Goal: Transaction & Acquisition: Book appointment/travel/reservation

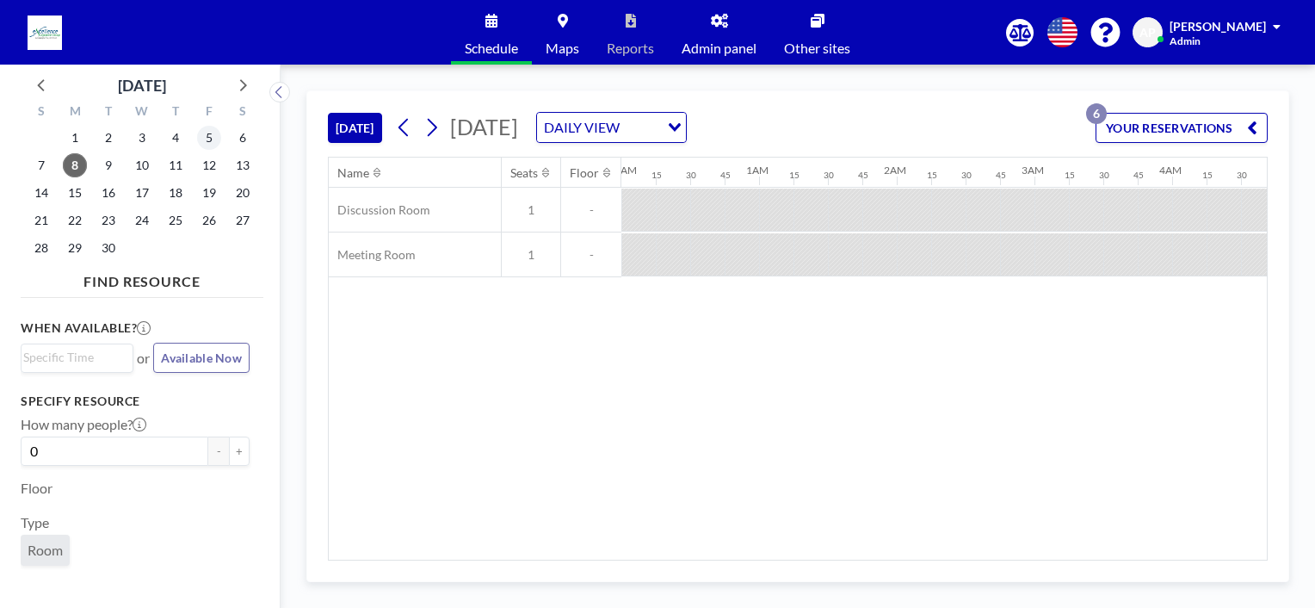
scroll to position [0, 1170]
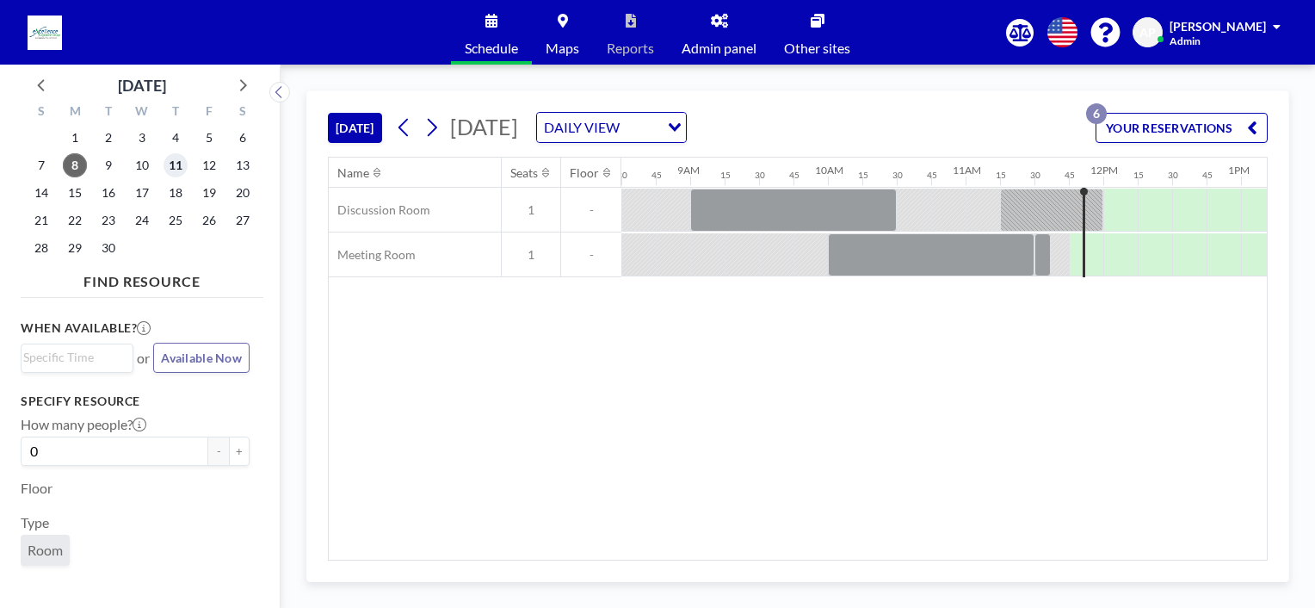
click at [177, 166] on span "11" at bounding box center [176, 165] width 24 height 24
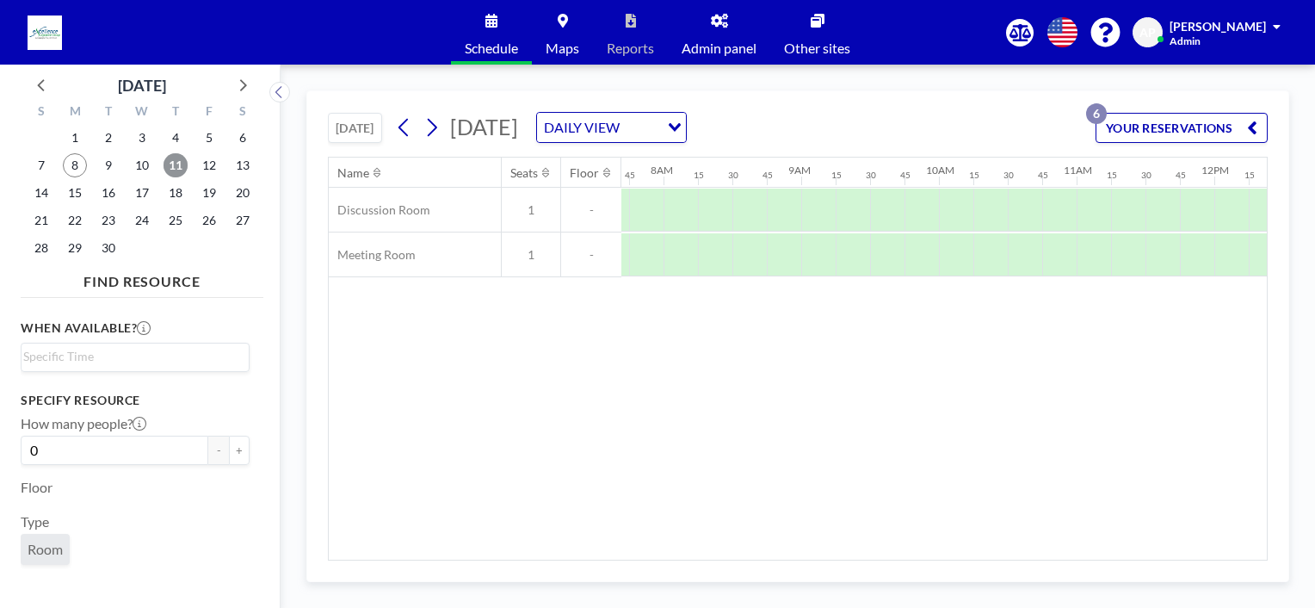
scroll to position [0, 1067]
click at [863, 261] on div at bounding box center [879, 254] width 34 height 43
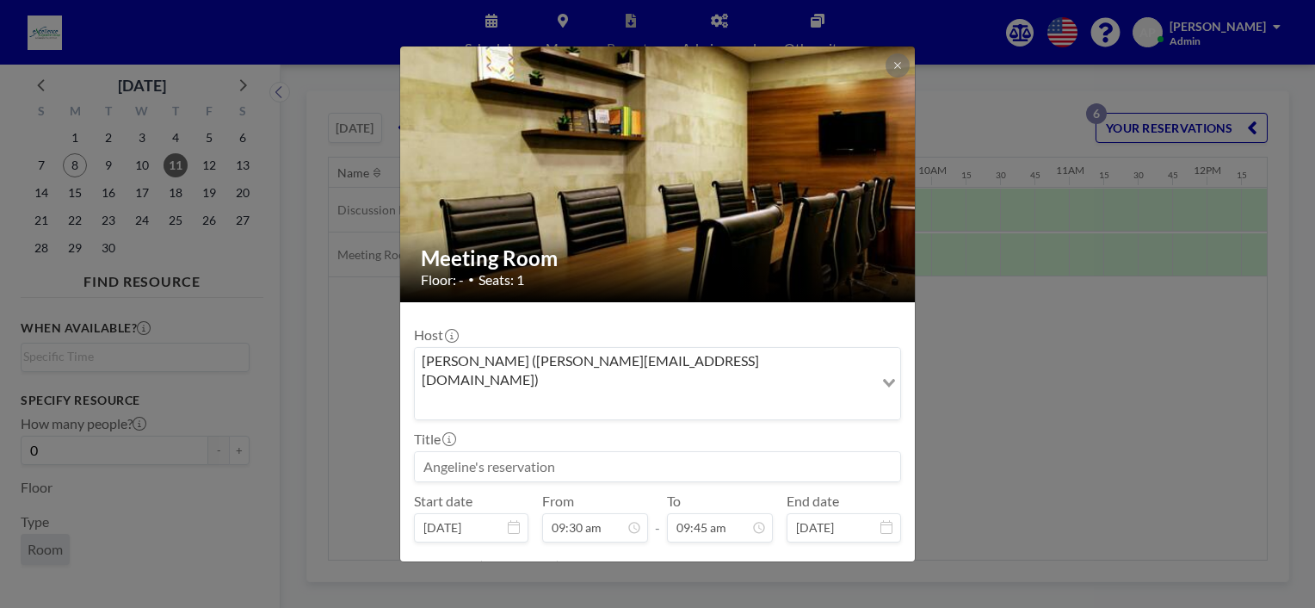
drag, startPoint x: 502, startPoint y: 421, endPoint x: 513, endPoint y: 409, distance: 16.4
click at [503, 452] on input at bounding box center [657, 466] width 485 height 29
click at [503, 452] on input "[PERSON_NAME] - INterviewwith AE" at bounding box center [657, 466] width 485 height 29
click at [543, 452] on input "[PERSON_NAME] - Interviewwith AE" at bounding box center [657, 466] width 485 height 29
click at [440, 452] on input "[PERSON_NAME] - Interview with [PERSON_NAME]" at bounding box center [657, 466] width 485 height 29
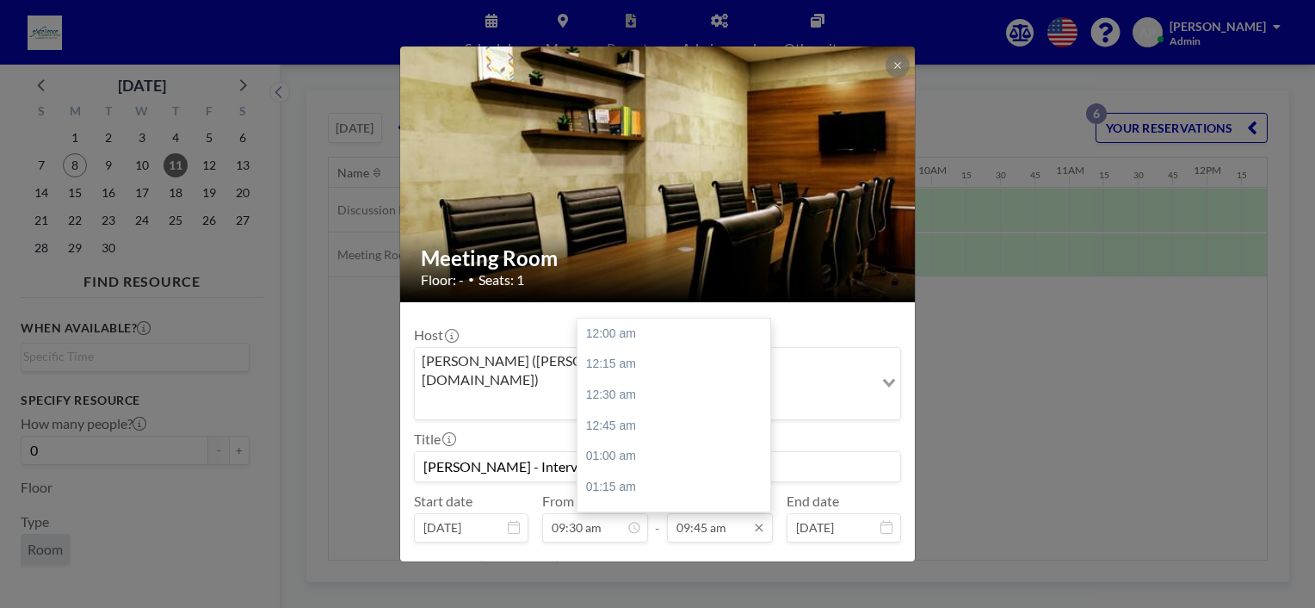
scroll to position [1194, 0]
type input "[PERSON_NAME] - Interview with [PERSON_NAME]"
click at [689, 513] on input "09:45 am" at bounding box center [720, 527] width 106 height 29
drag, startPoint x: 626, startPoint y: 381, endPoint x: 668, endPoint y: 433, distance: 66.7
click at [626, 410] on div "10:30 am" at bounding box center [677, 425] width 201 height 31
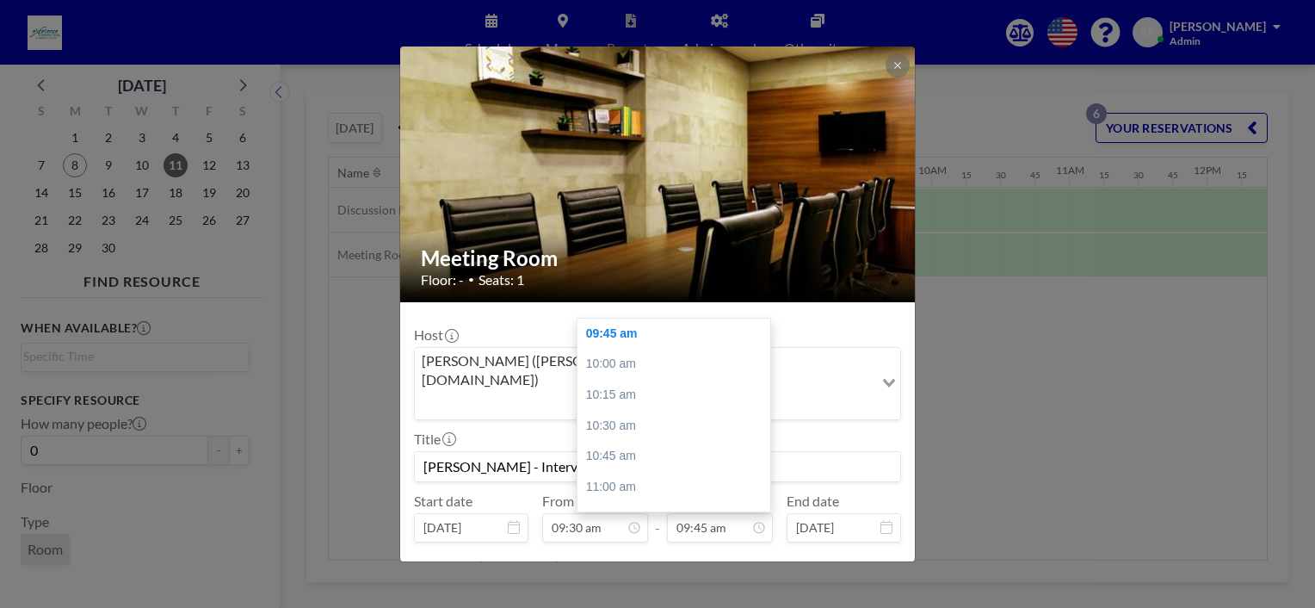
type input "10:30 am"
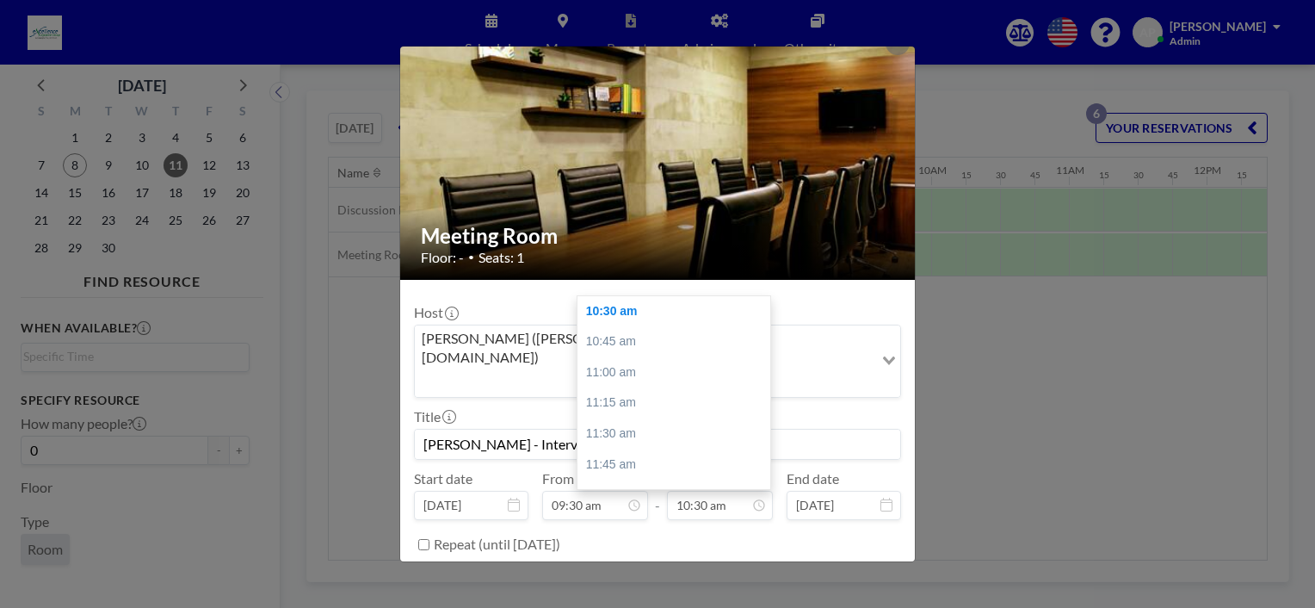
scroll to position [34, 0]
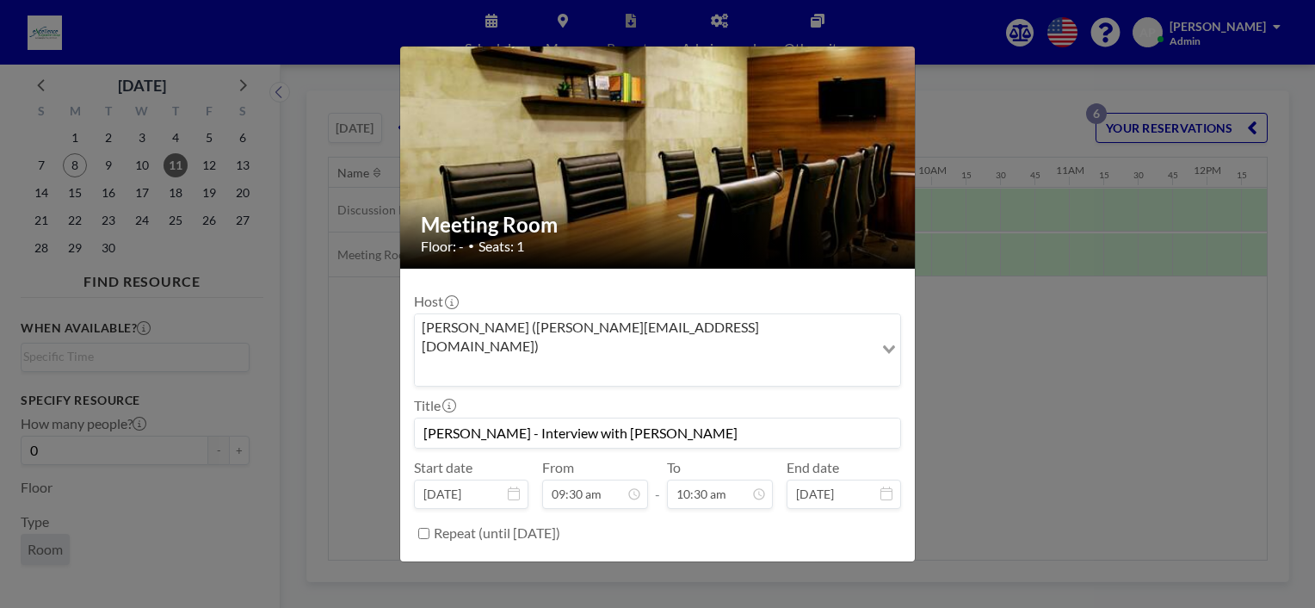
click at [834, 561] on button "BOOK NOW" at bounding box center [857, 576] width 87 height 30
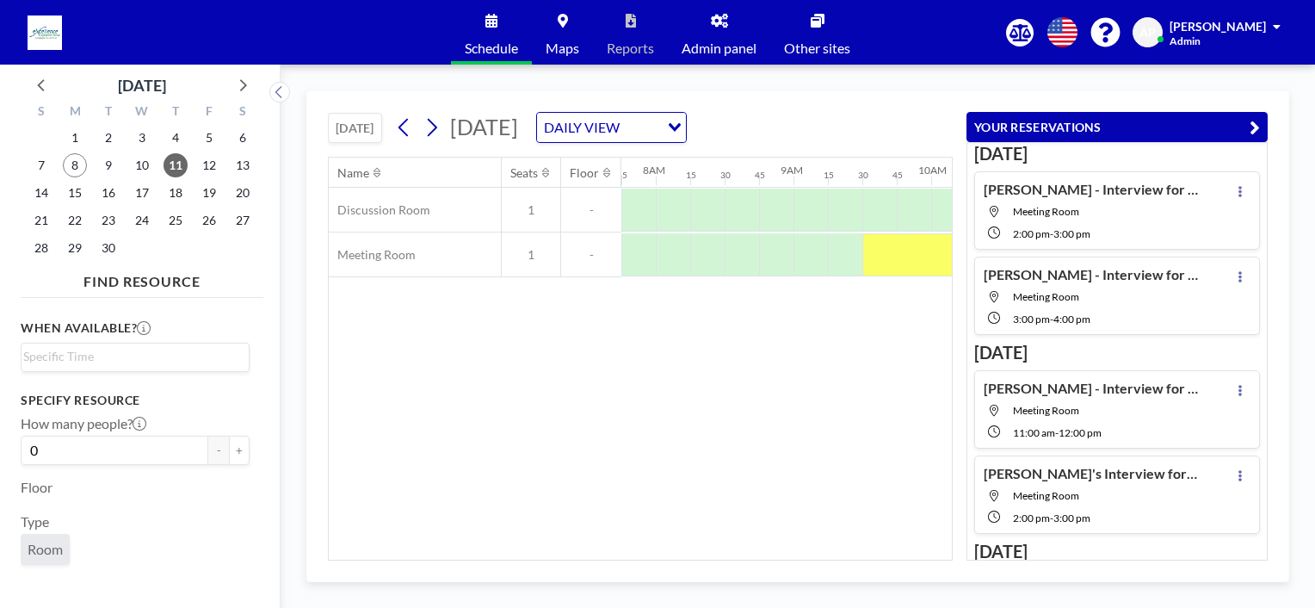
drag, startPoint x: 821, startPoint y: 364, endPoint x: 861, endPoint y: 341, distance: 45.9
click at [833, 361] on div "Name Seats Floor 12AM 15 30 45 1AM 15 30 45 2AM 15 30 45 3AM 15 30 45 4AM 15 30…" at bounding box center [640, 358] width 623 height 402
click at [901, 249] on div at bounding box center [931, 254] width 138 height 43
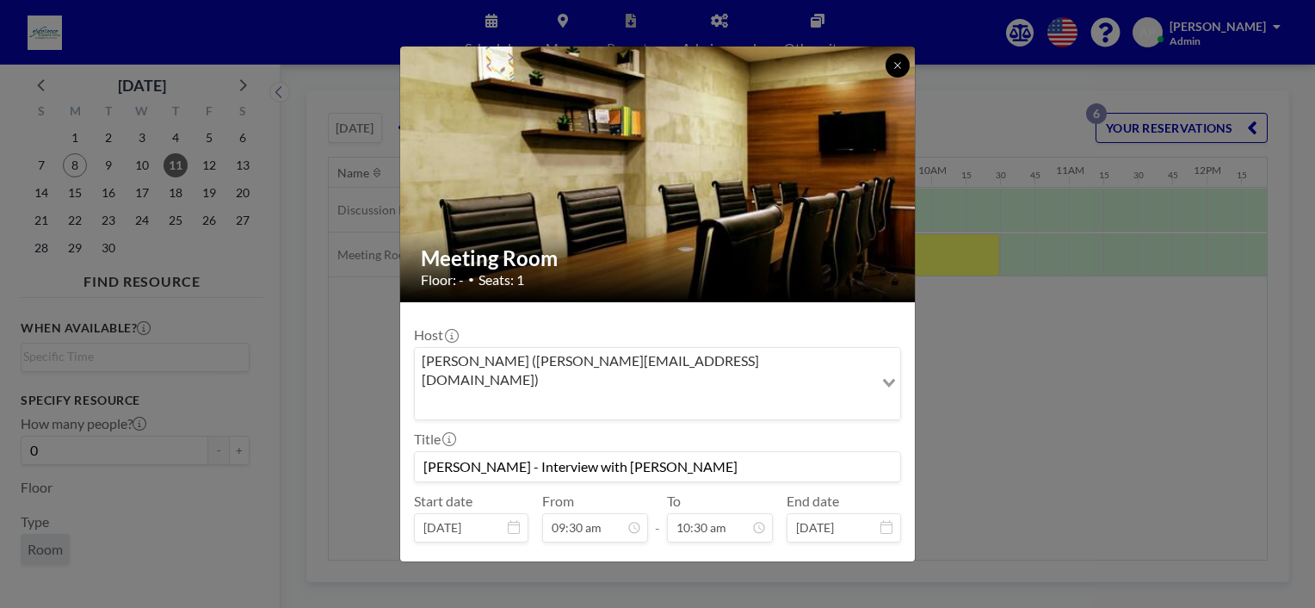
click at [899, 62] on icon at bounding box center [897, 65] width 6 height 6
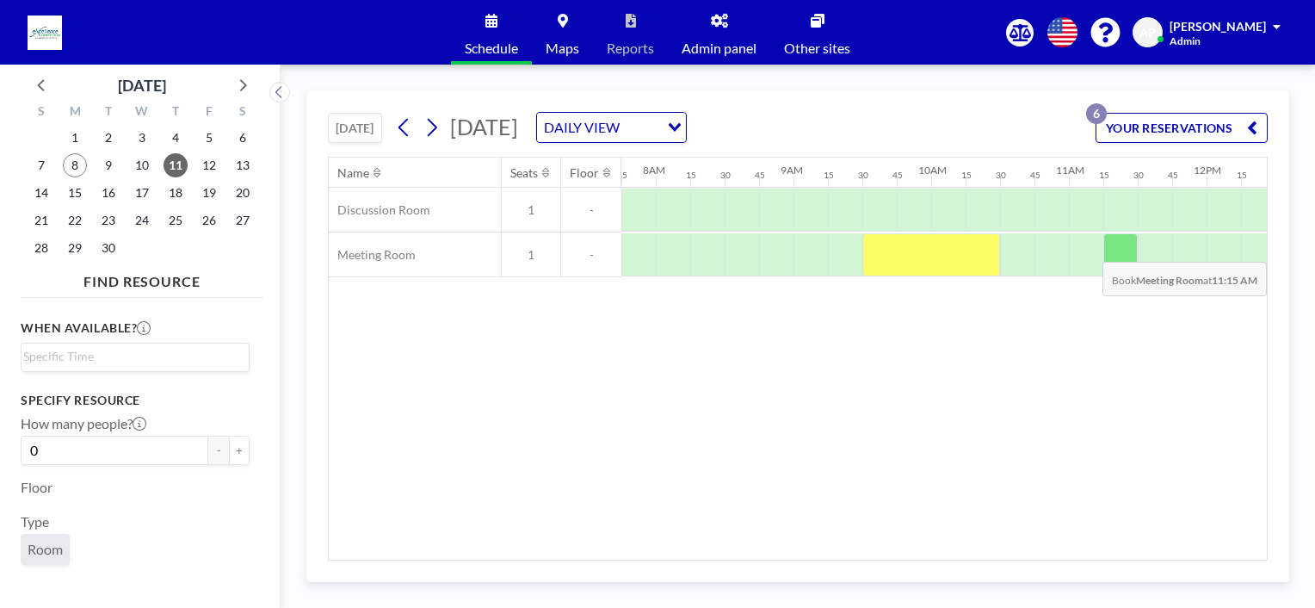
click at [1108, 248] on div at bounding box center [1120, 254] width 34 height 43
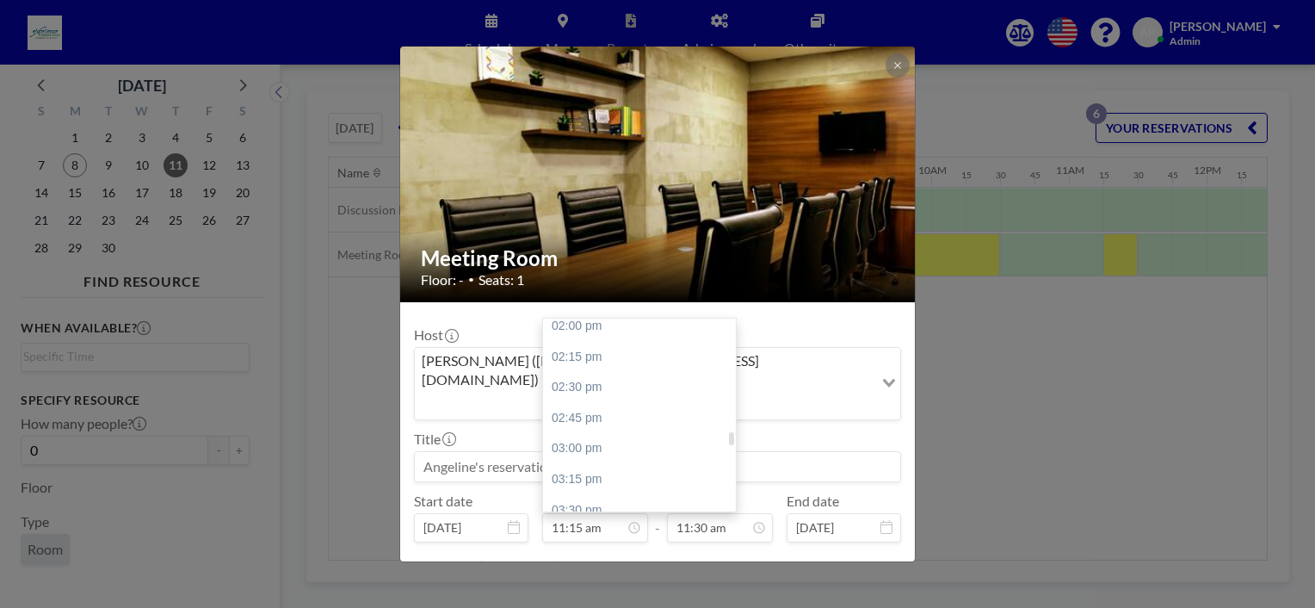
scroll to position [1809, 0]
click at [587, 470] on div "04:00 pm" at bounding box center [643, 485] width 201 height 31
type input "04:00 pm"
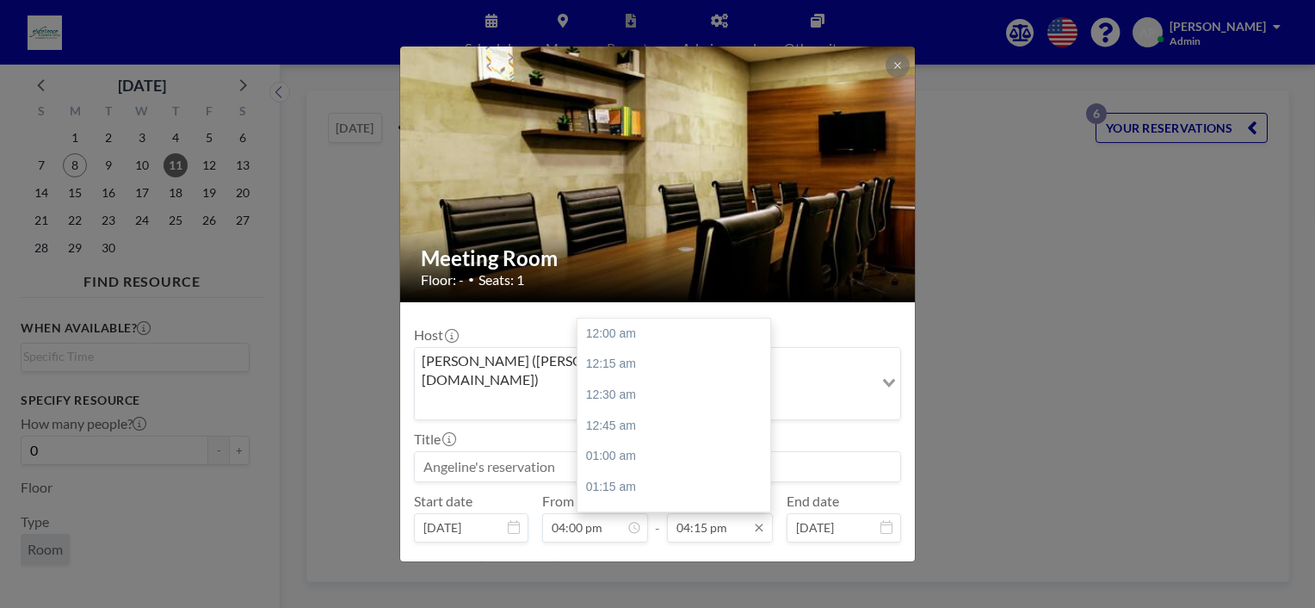
scroll to position [1991, 0]
click at [702, 513] on input "04:15 pm" at bounding box center [720, 527] width 106 height 29
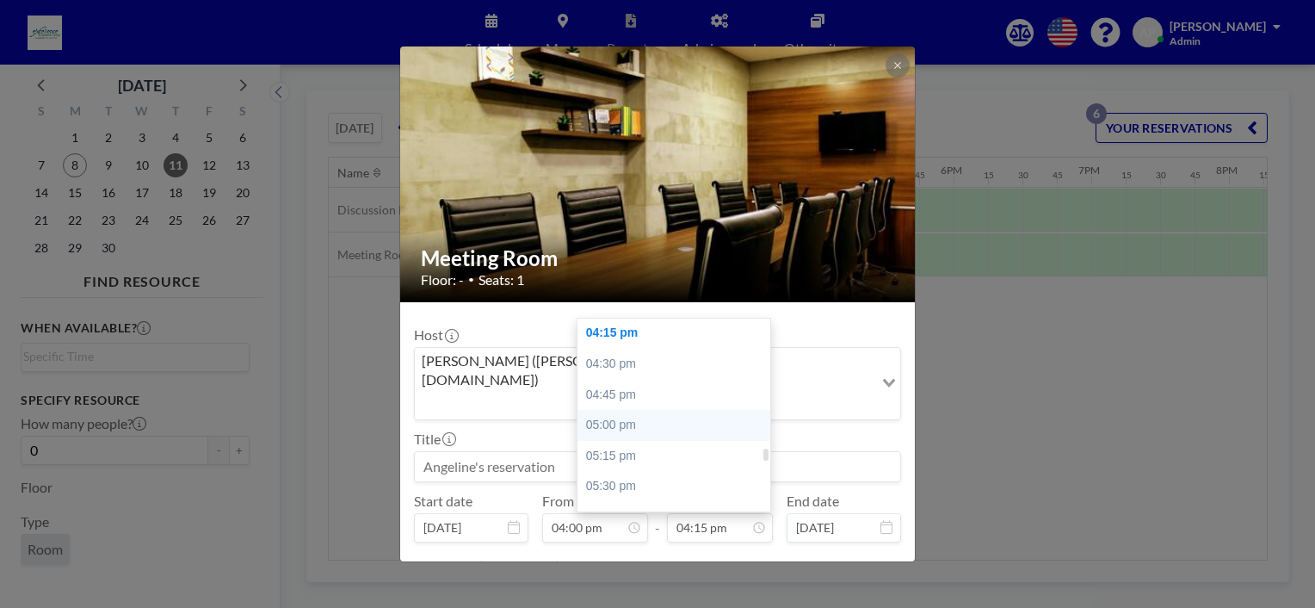
click at [622, 410] on div "05:00 pm" at bounding box center [677, 425] width 201 height 31
type input "05:00 pm"
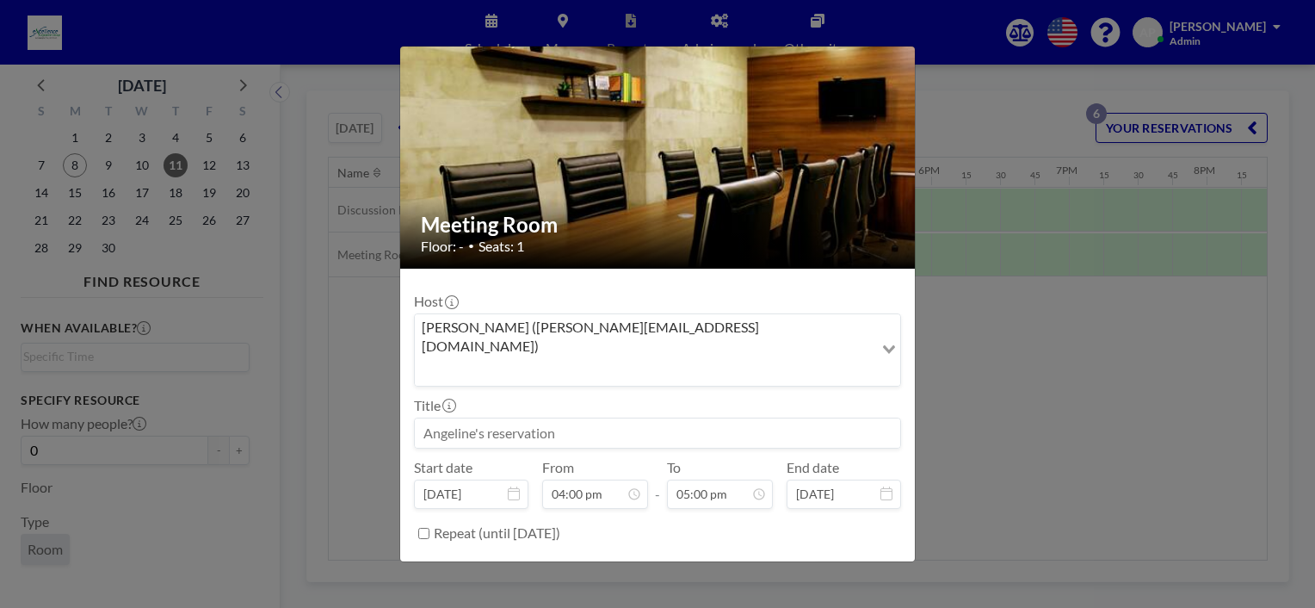
scroll to position [1960, 0]
click at [856, 561] on button "BOOK NOW" at bounding box center [857, 576] width 87 height 30
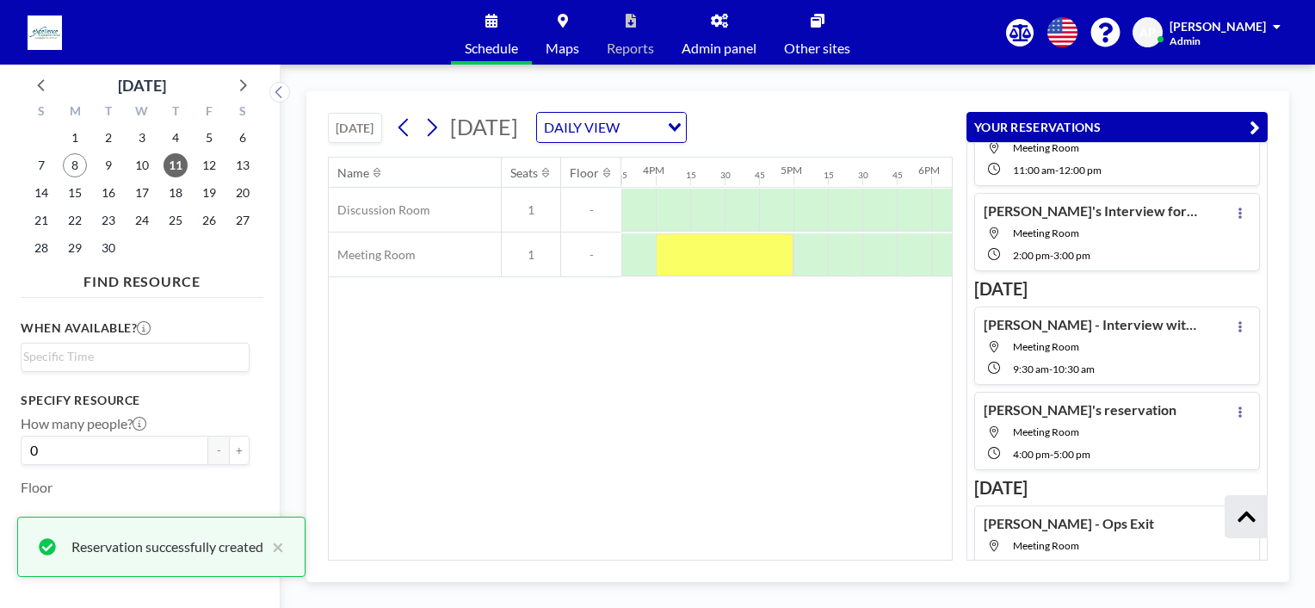
scroll to position [287, 0]
